Goal: Task Accomplishment & Management: Manage account settings

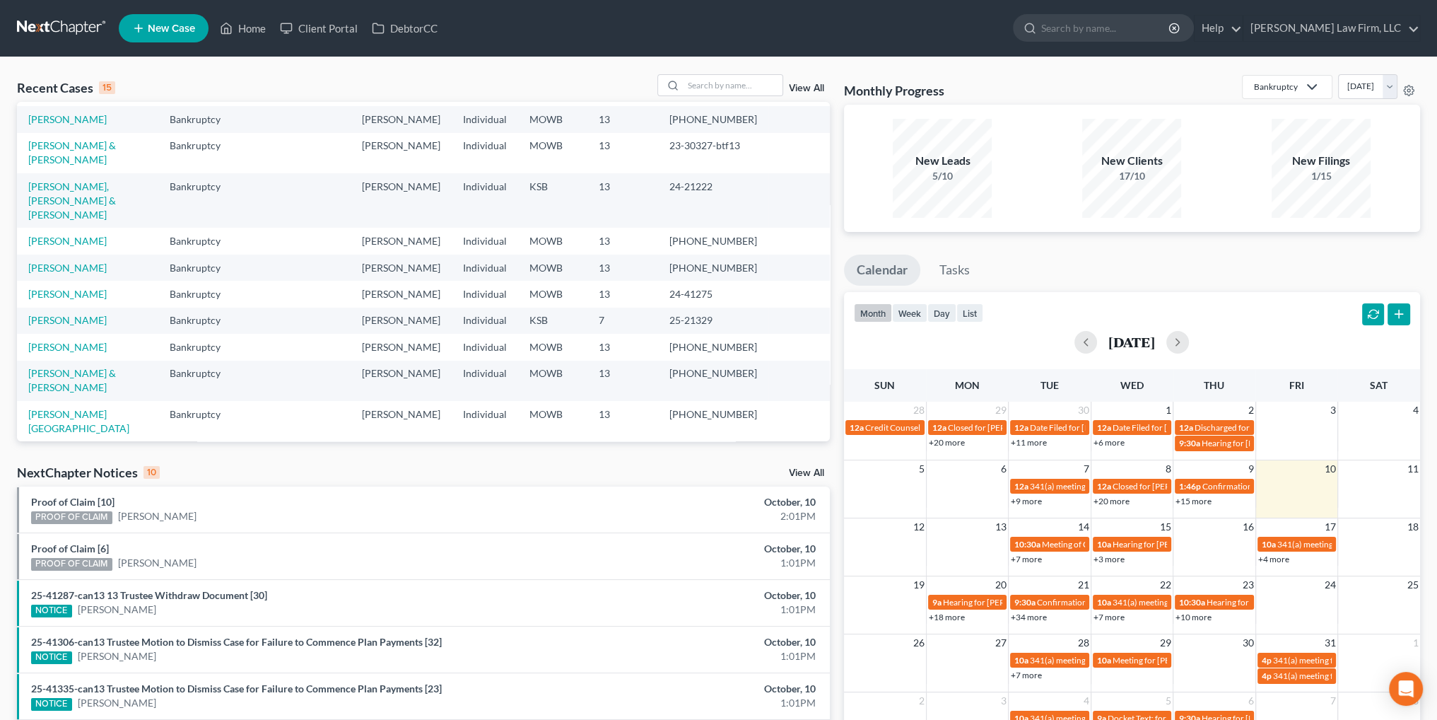
scroll to position [97, 0]
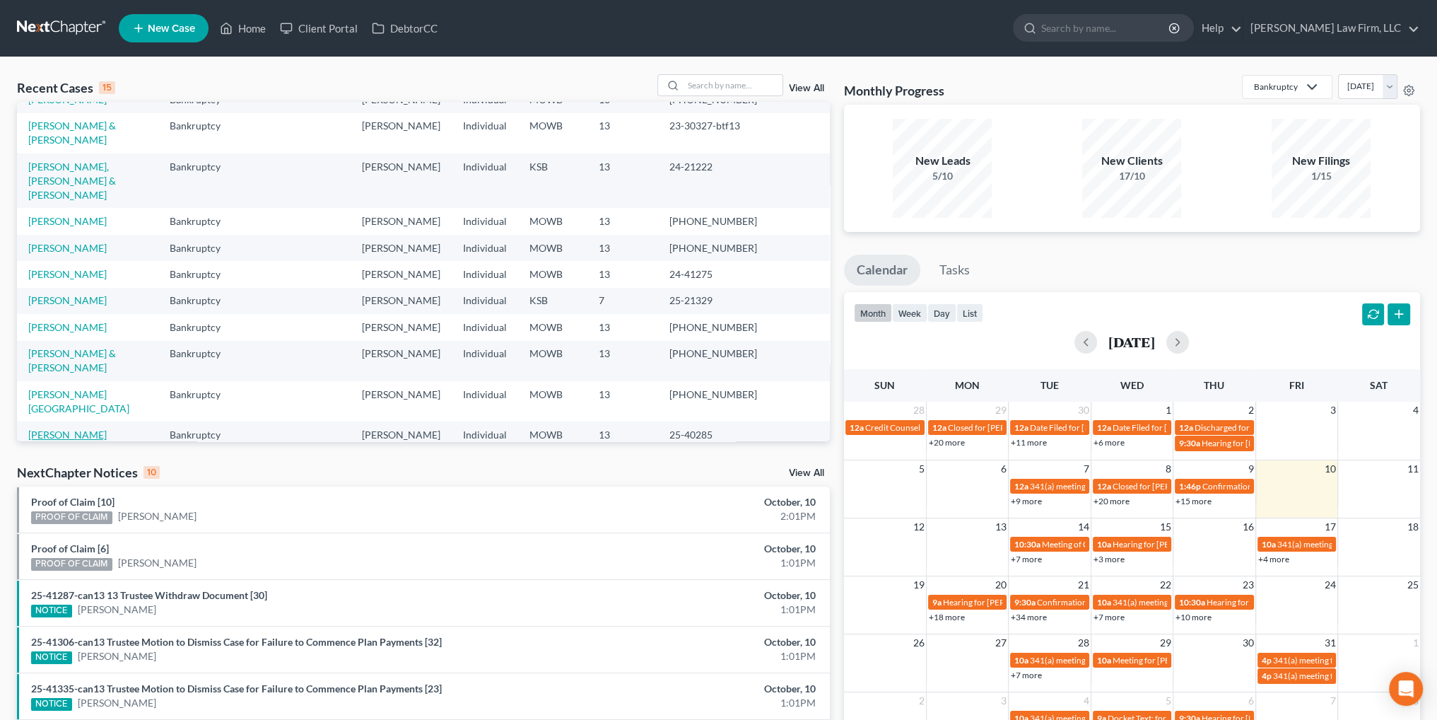
click at [64, 428] on link "[PERSON_NAME]" at bounding box center [67, 434] width 78 height 12
select select "3"
select select "6"
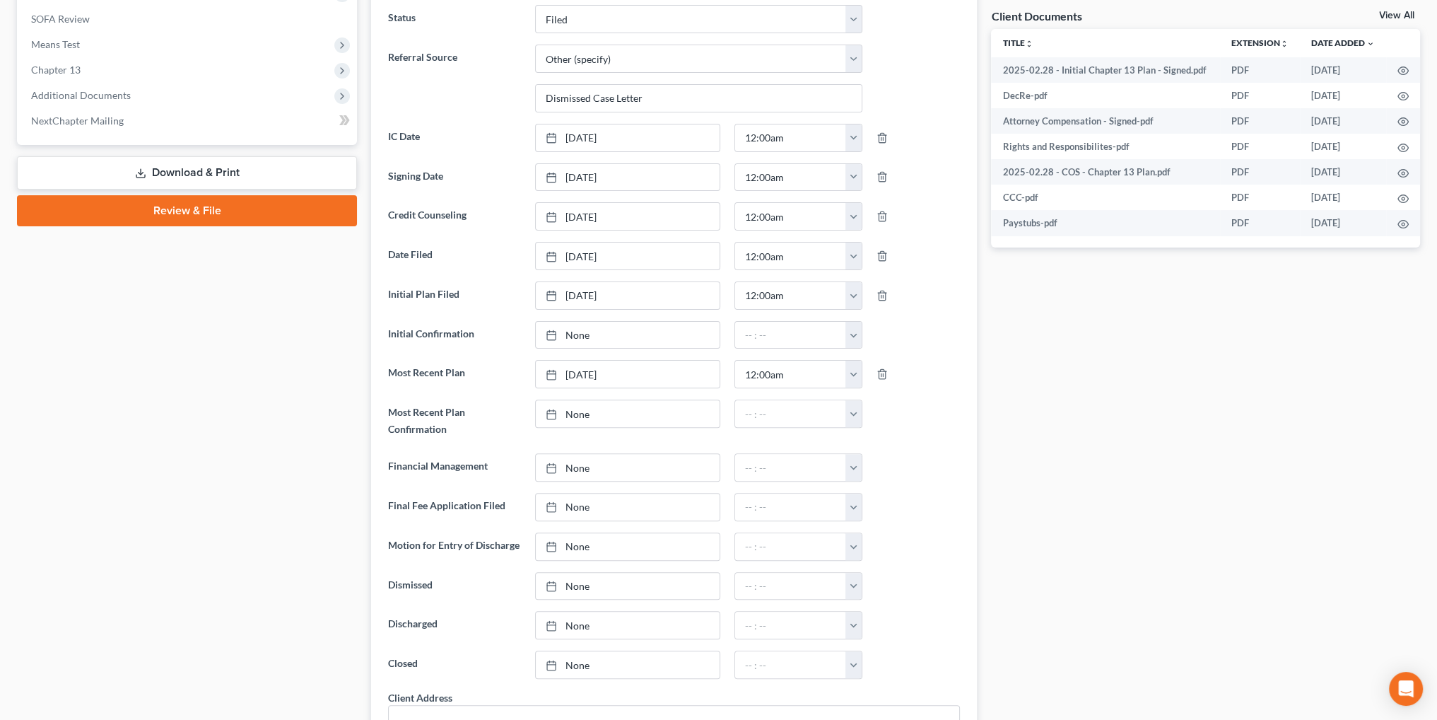
scroll to position [566, 0]
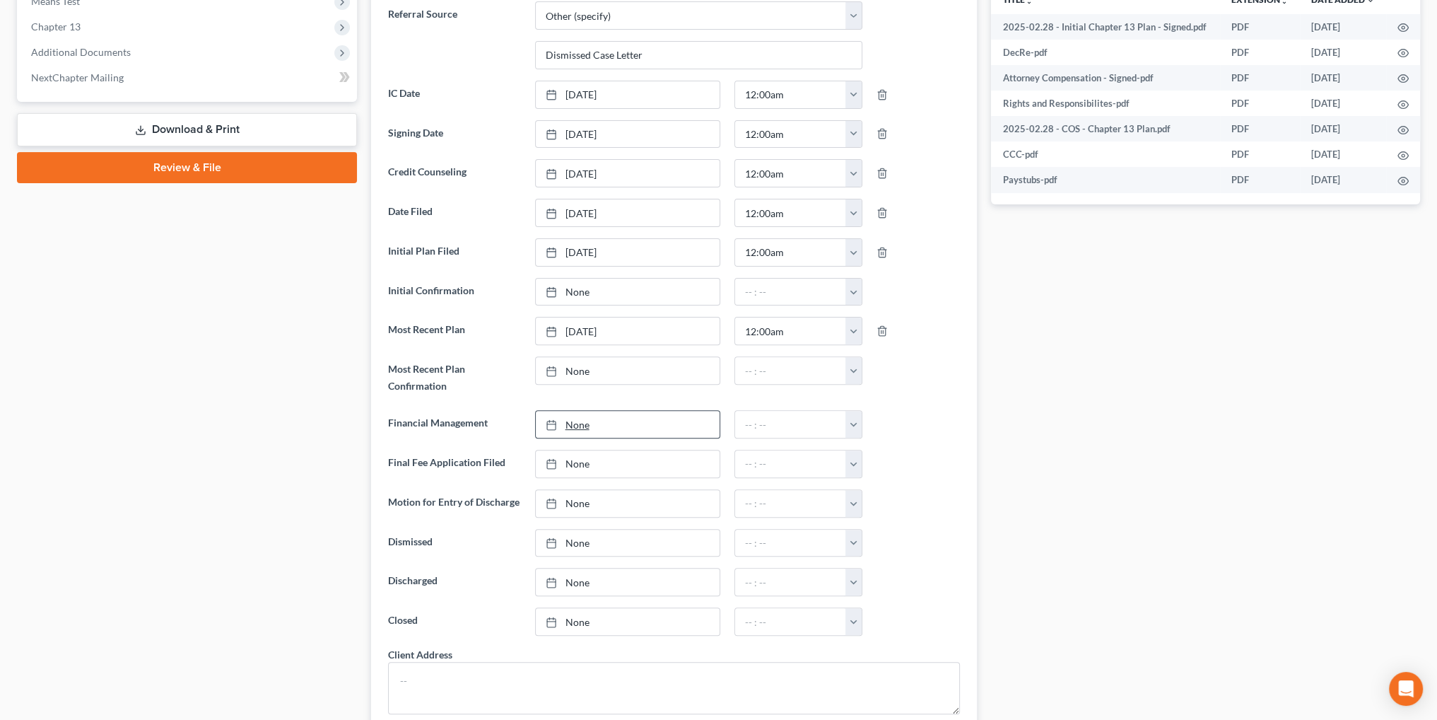
click at [566, 413] on link "None" at bounding box center [628, 424] width 184 height 27
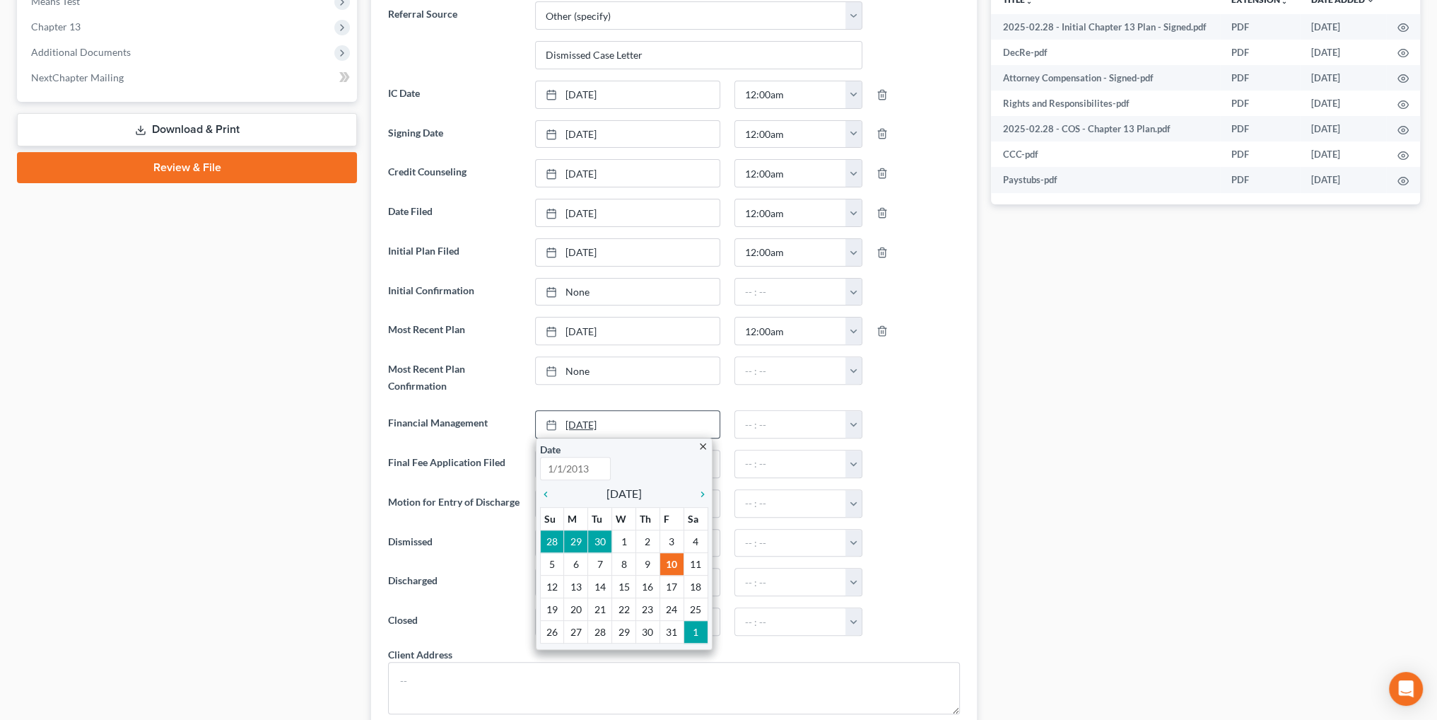
type input "[DATE]"
click at [854, 420] on button "button" at bounding box center [854, 424] width 16 height 27
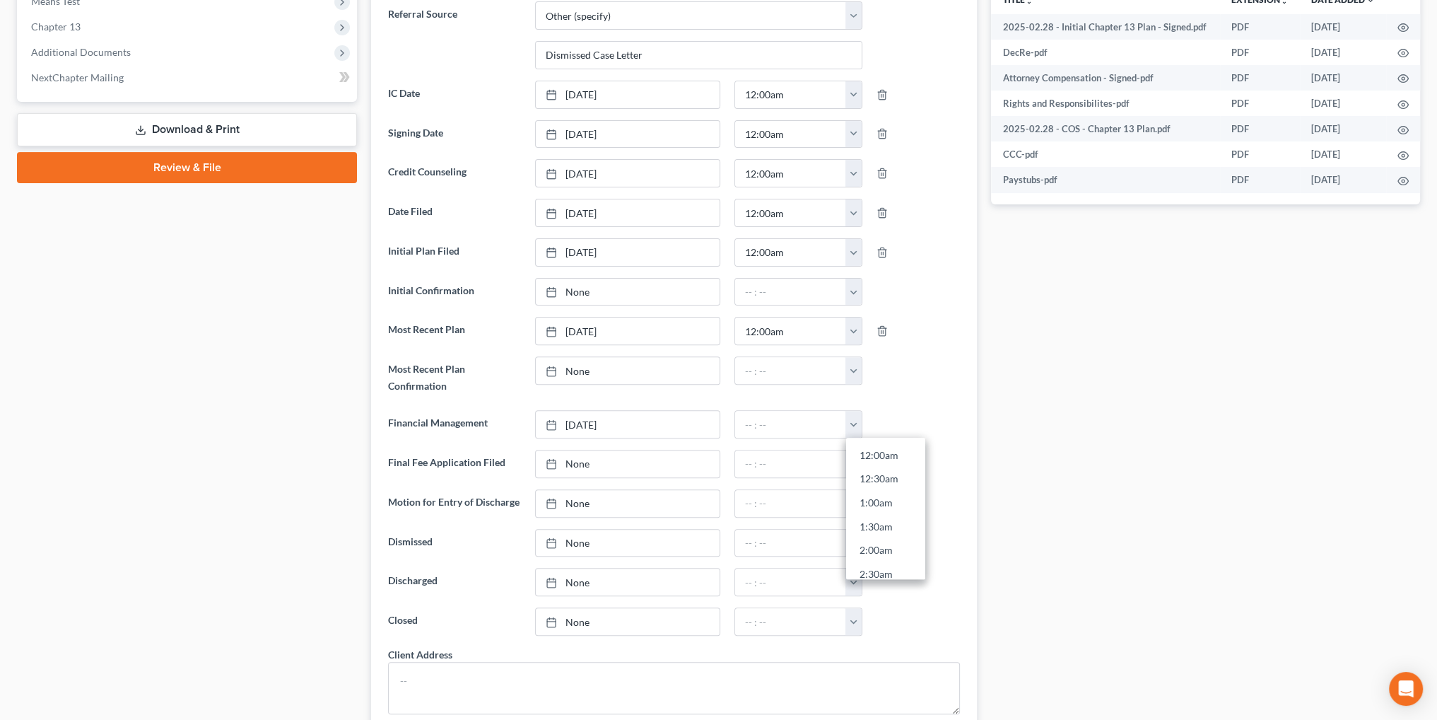
drag, startPoint x: 866, startPoint y: 445, endPoint x: 925, endPoint y: 442, distance: 58.8
click at [867, 445] on link "12:00am" at bounding box center [885, 455] width 79 height 24
type input "12:00am"
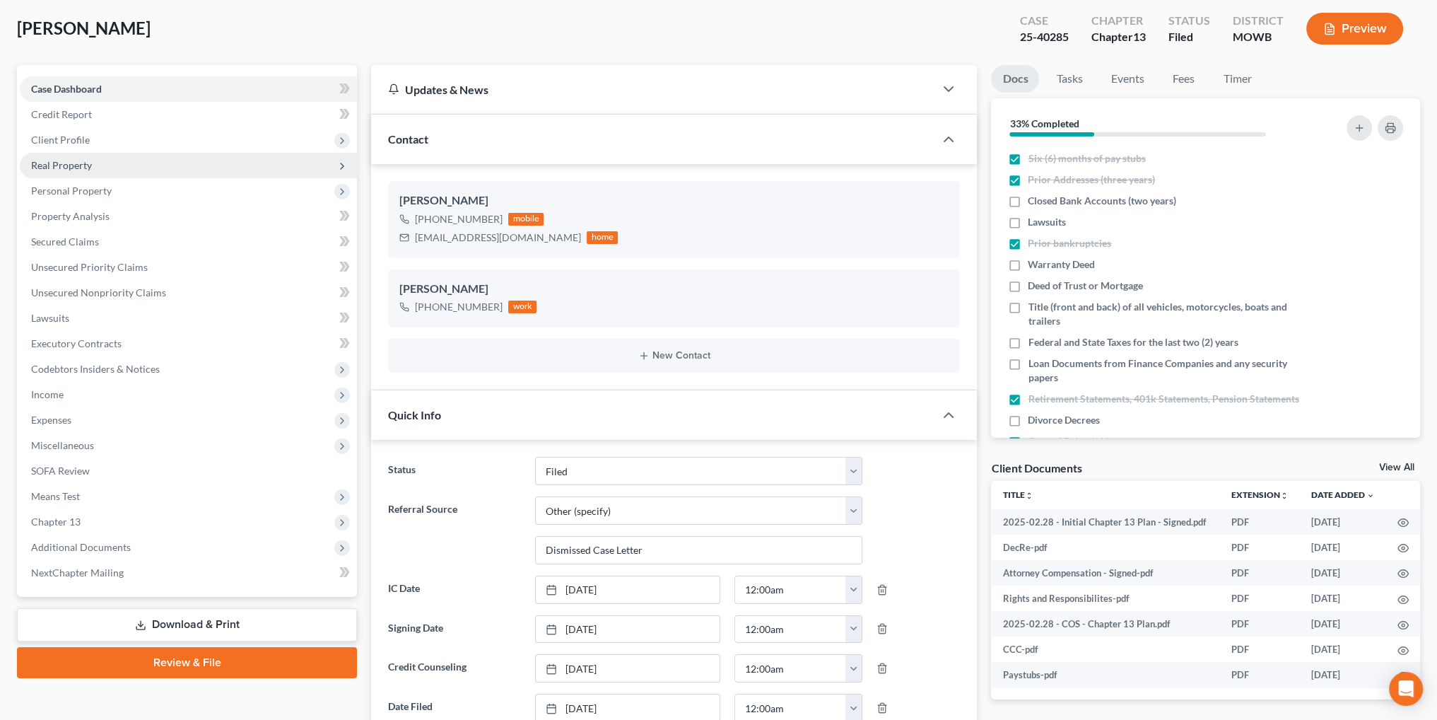
scroll to position [0, 0]
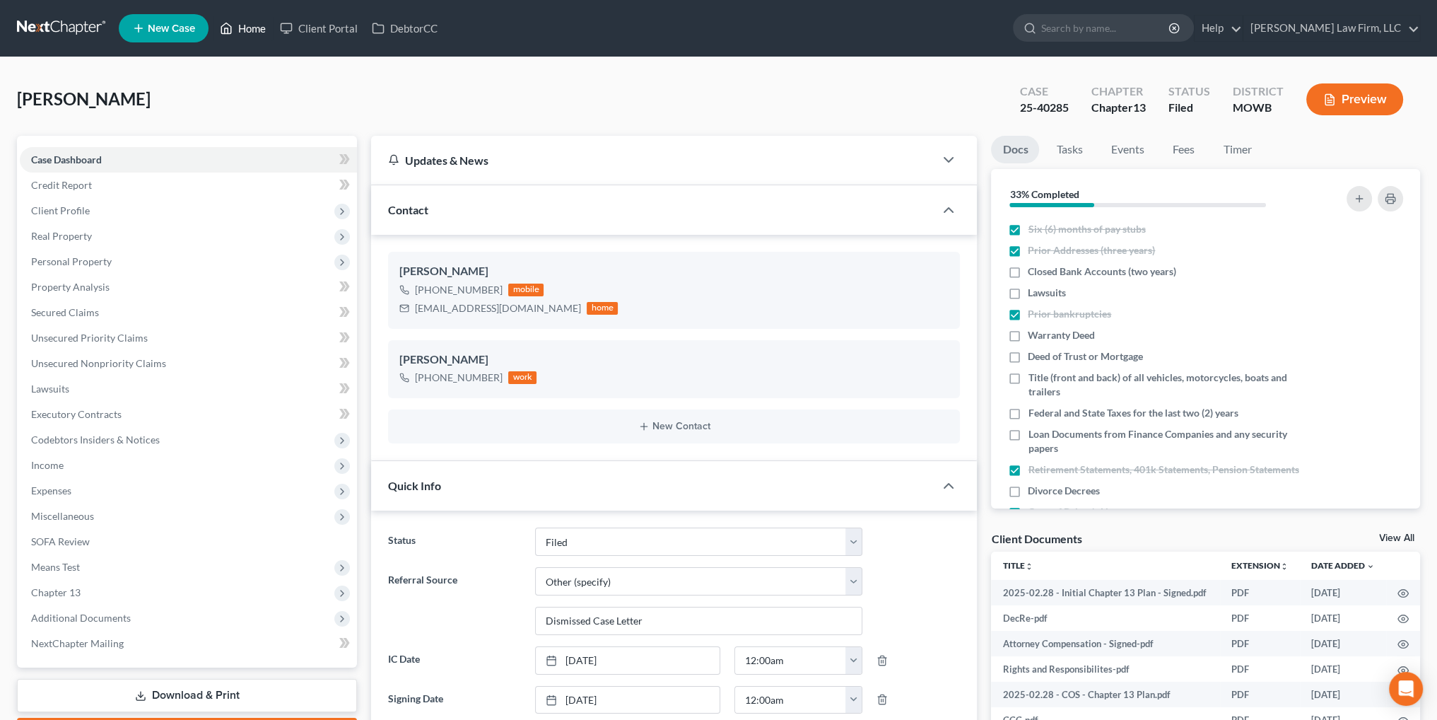
click at [247, 24] on link "Home" at bounding box center [243, 28] width 60 height 25
